Goal: Check status: Check status

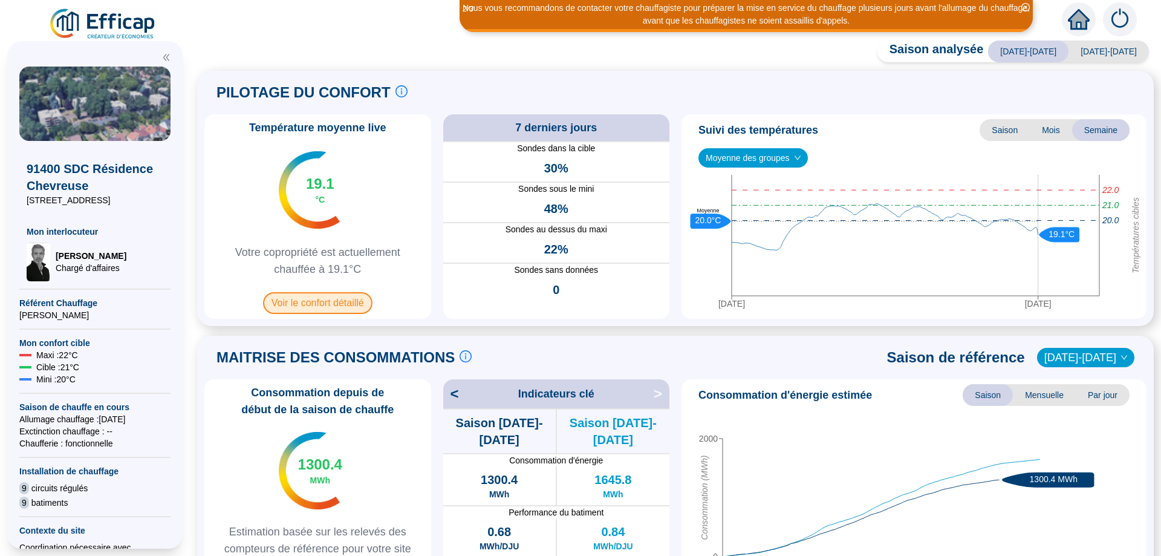
click at [311, 302] on span "Voir le confort détaillé" at bounding box center [317, 303] width 109 height 22
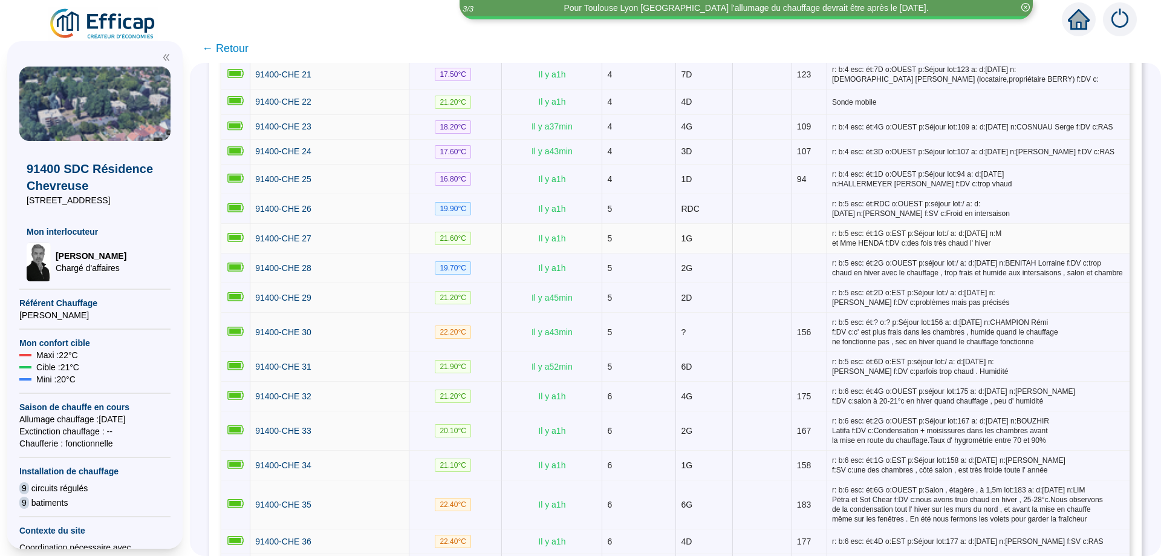
scroll to position [838, 0]
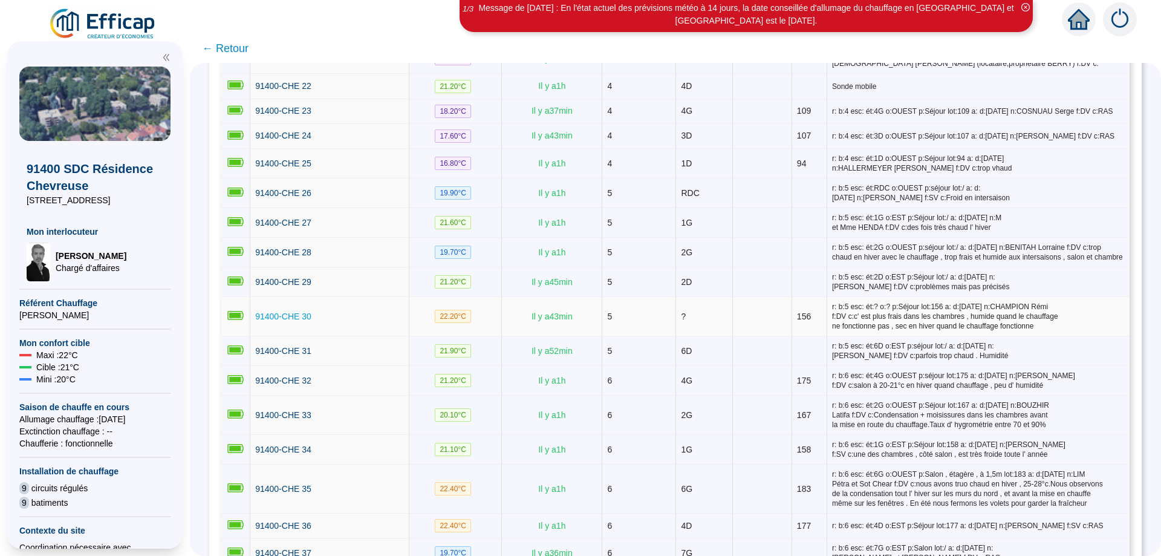
click at [294, 312] on span "91400-CHE 30" at bounding box center [283, 316] width 56 height 10
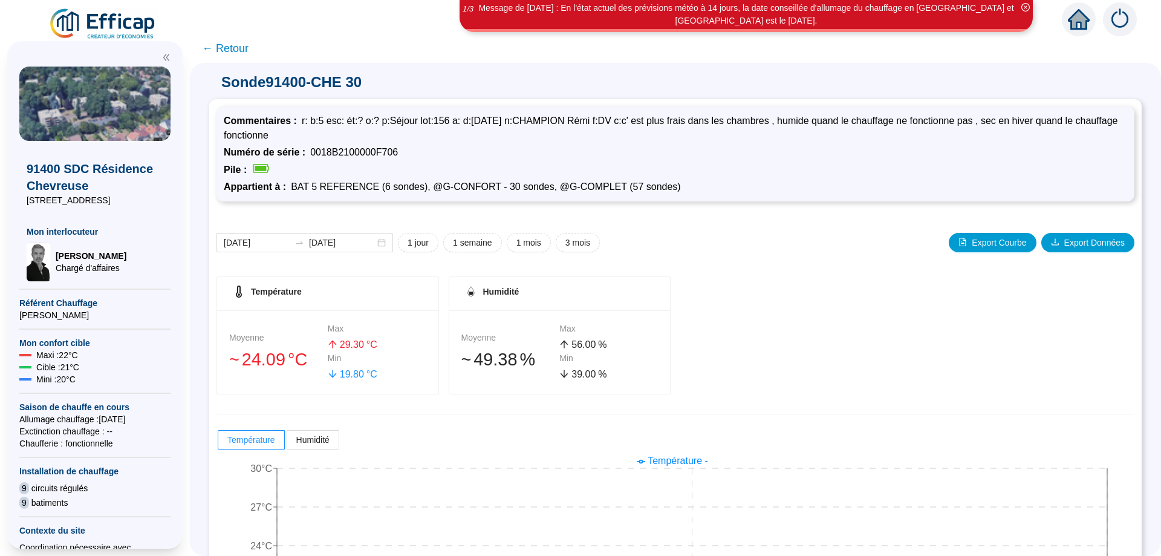
scroll to position [105, 0]
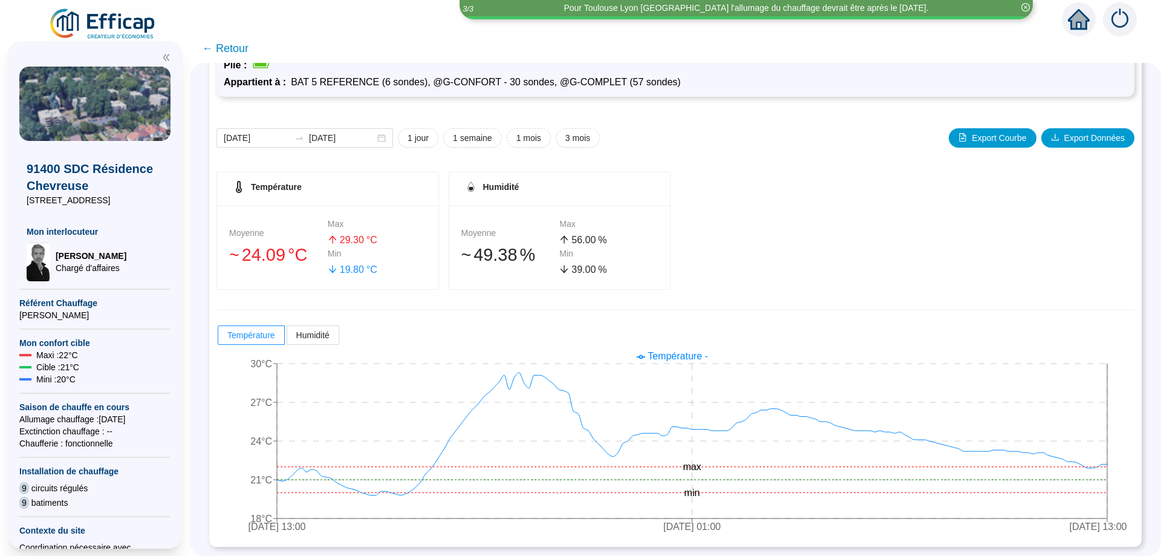
click at [235, 50] on span "← Retour" at bounding box center [225, 48] width 47 height 17
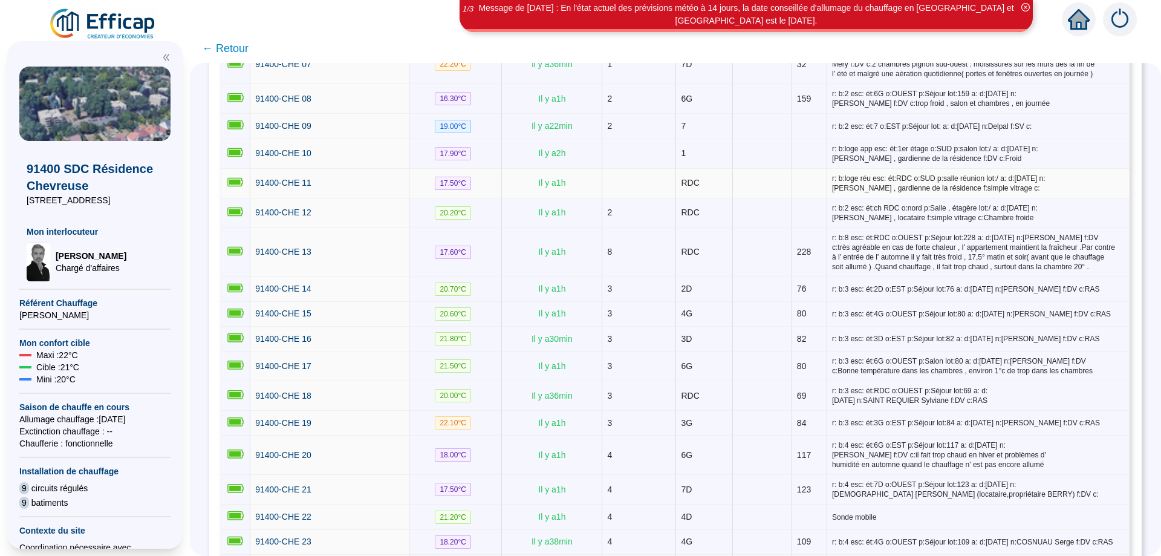
scroll to position [457, 0]
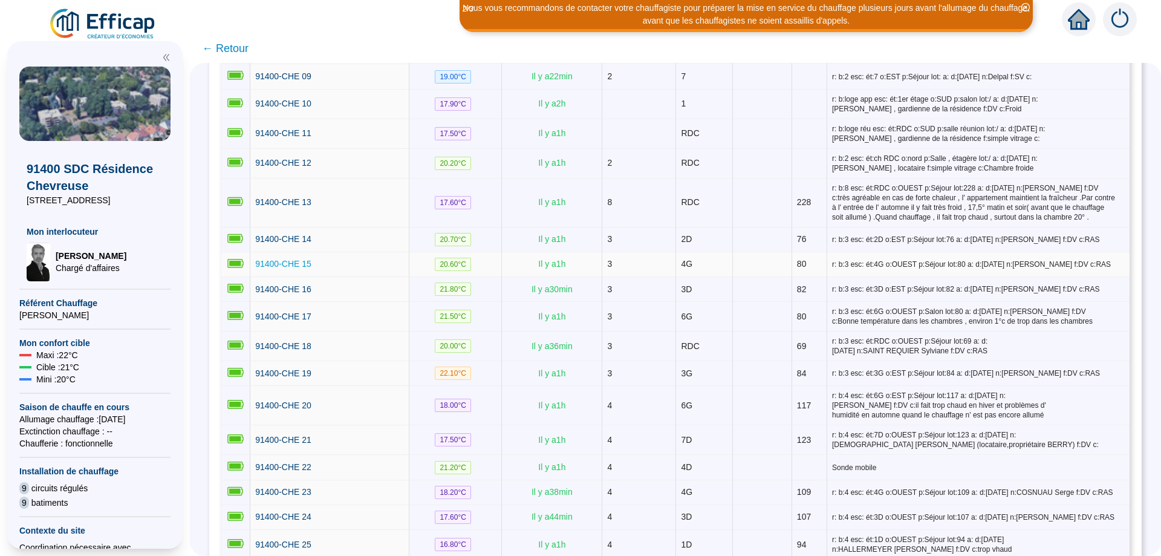
click at [301, 261] on span "91400-CHE 15" at bounding box center [283, 264] width 56 height 10
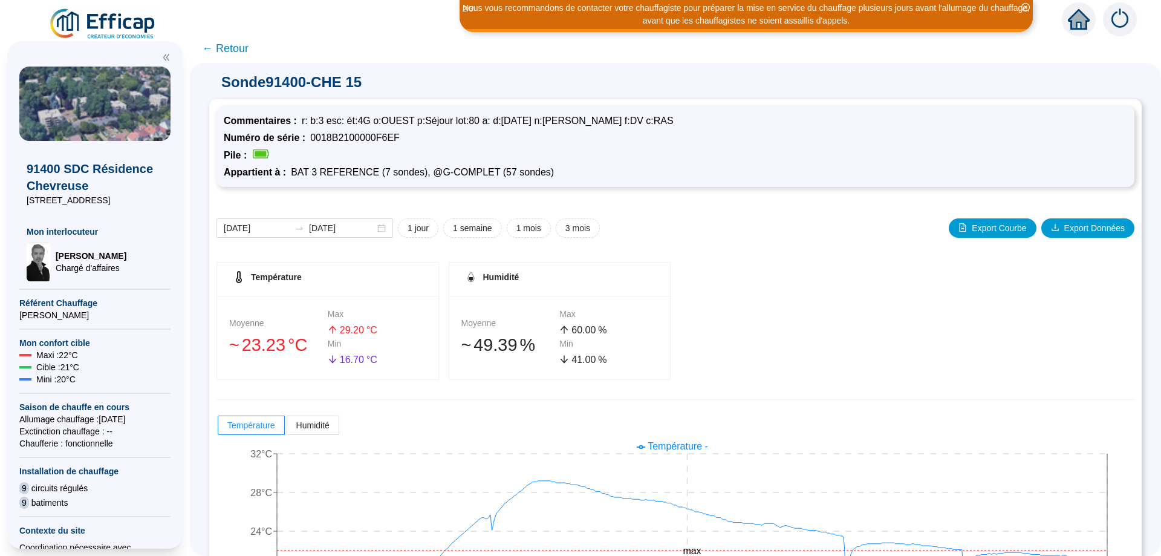
click at [234, 48] on span "← Retour" at bounding box center [225, 48] width 47 height 17
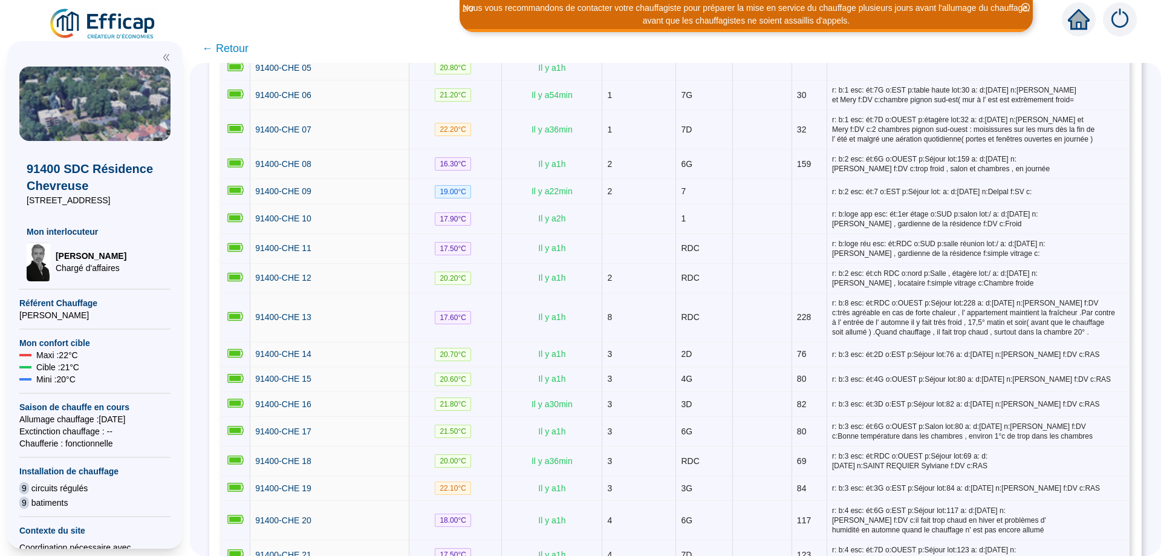
scroll to position [381, 0]
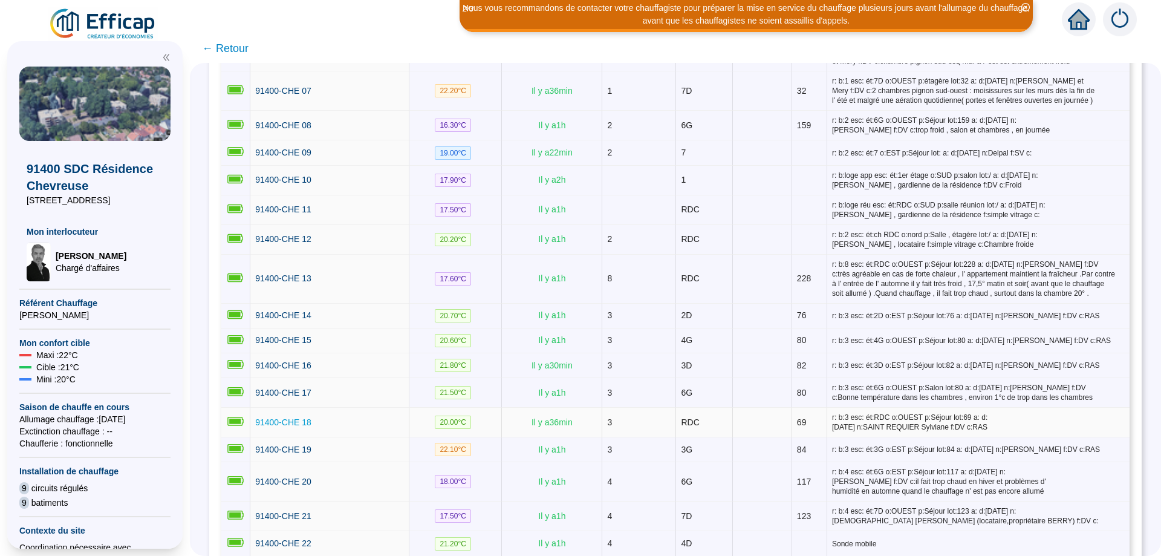
click at [288, 422] on span "91400-CHE 18" at bounding box center [283, 422] width 56 height 10
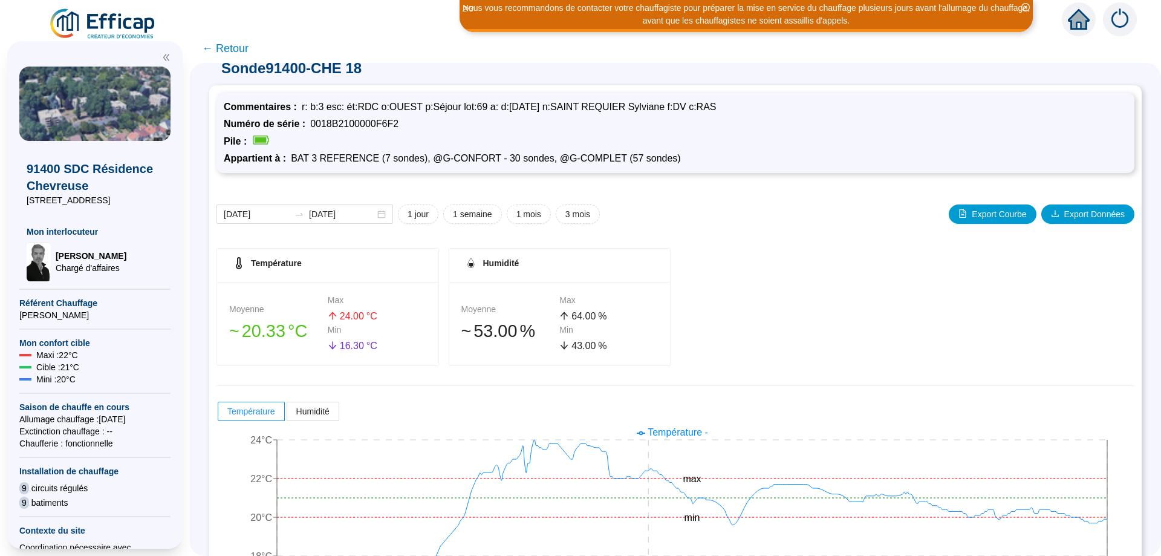
scroll to position [90, 0]
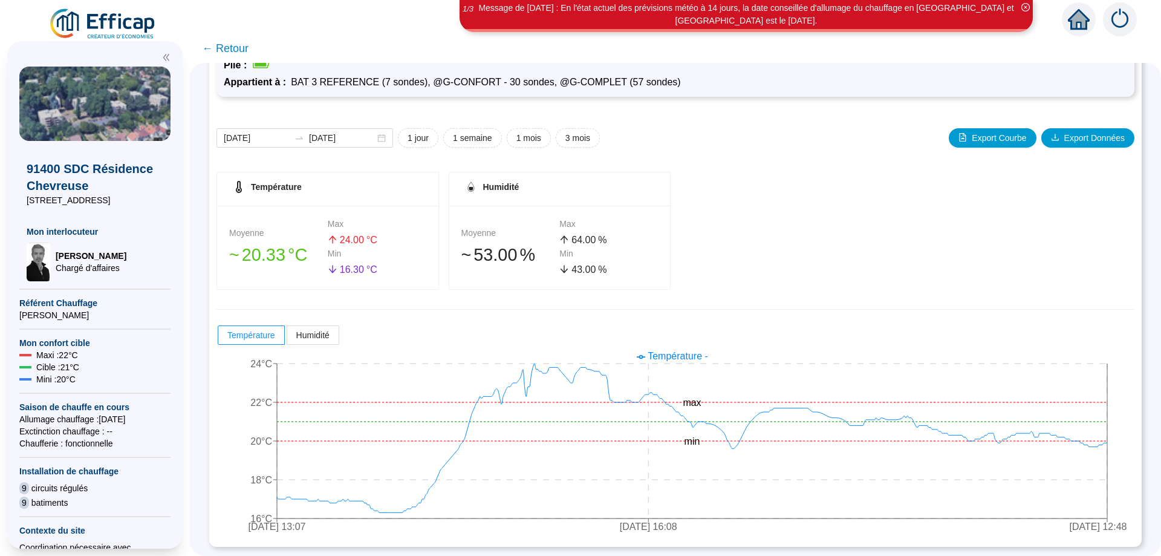
click at [234, 45] on span "← Retour" at bounding box center [225, 48] width 47 height 17
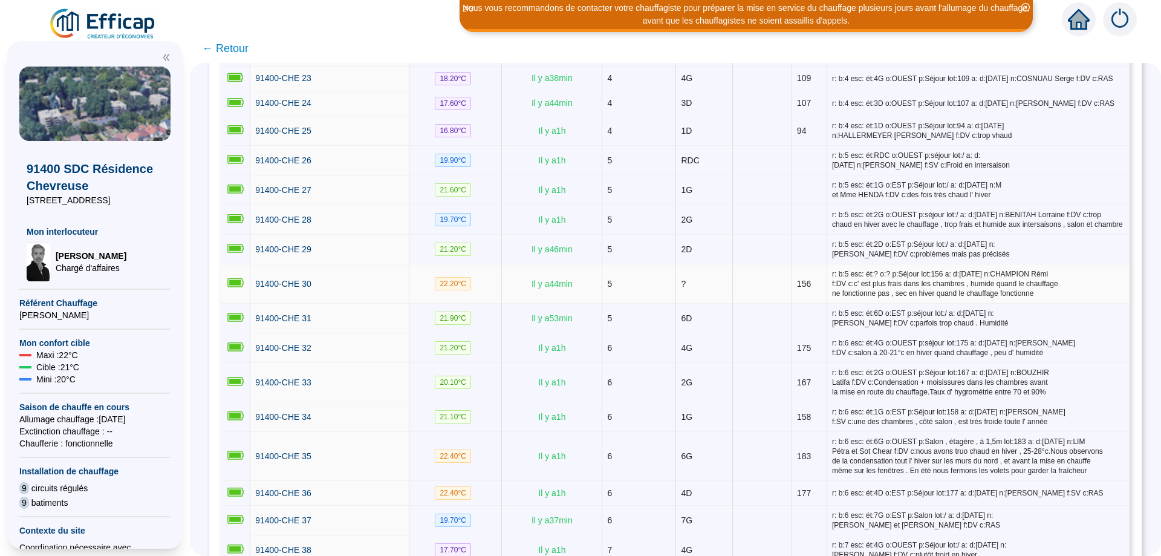
scroll to position [566, 0]
